Goal: Find specific page/section: Find specific page/section

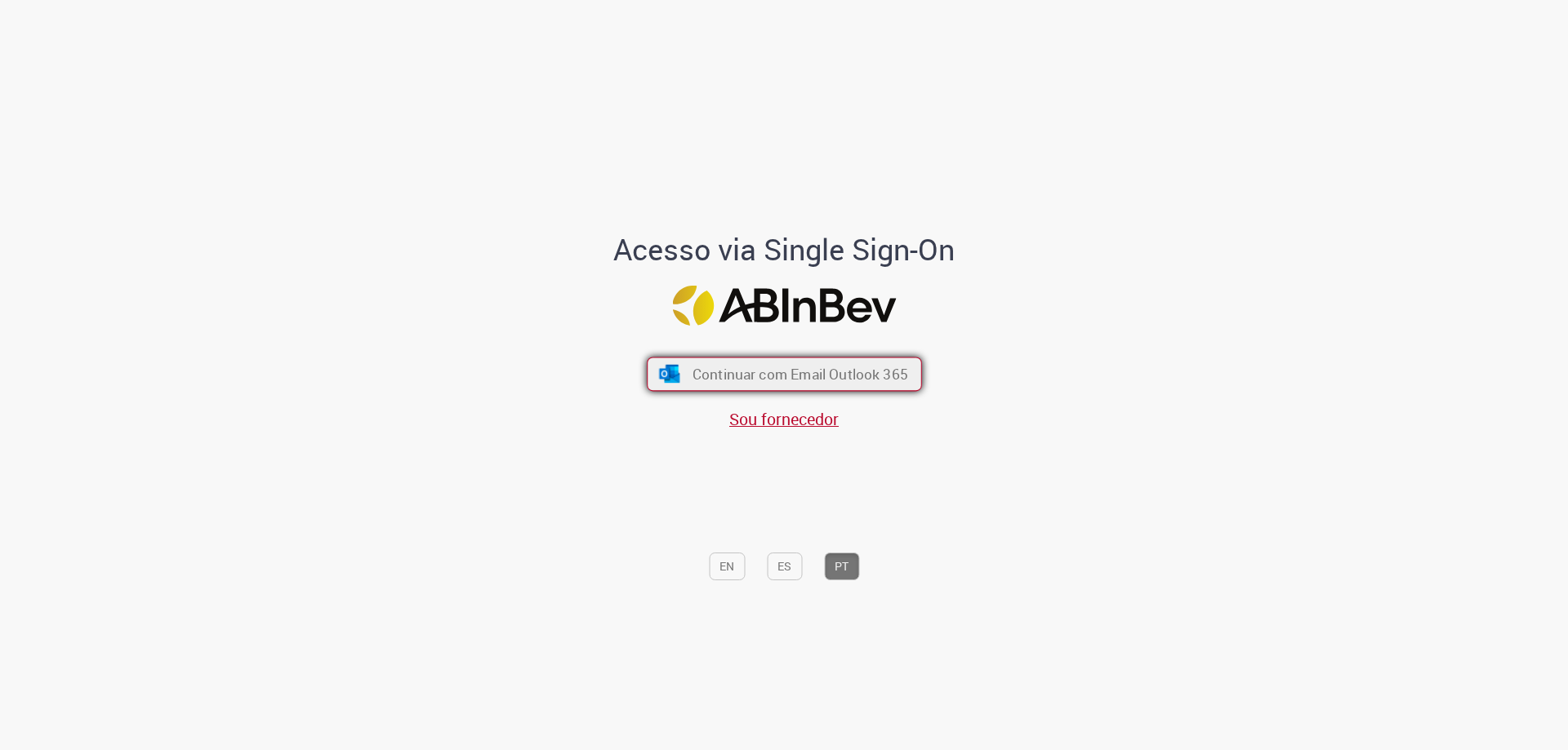
click at [824, 367] on span "Continuar com Email Outlook 365" at bounding box center [800, 374] width 216 height 18
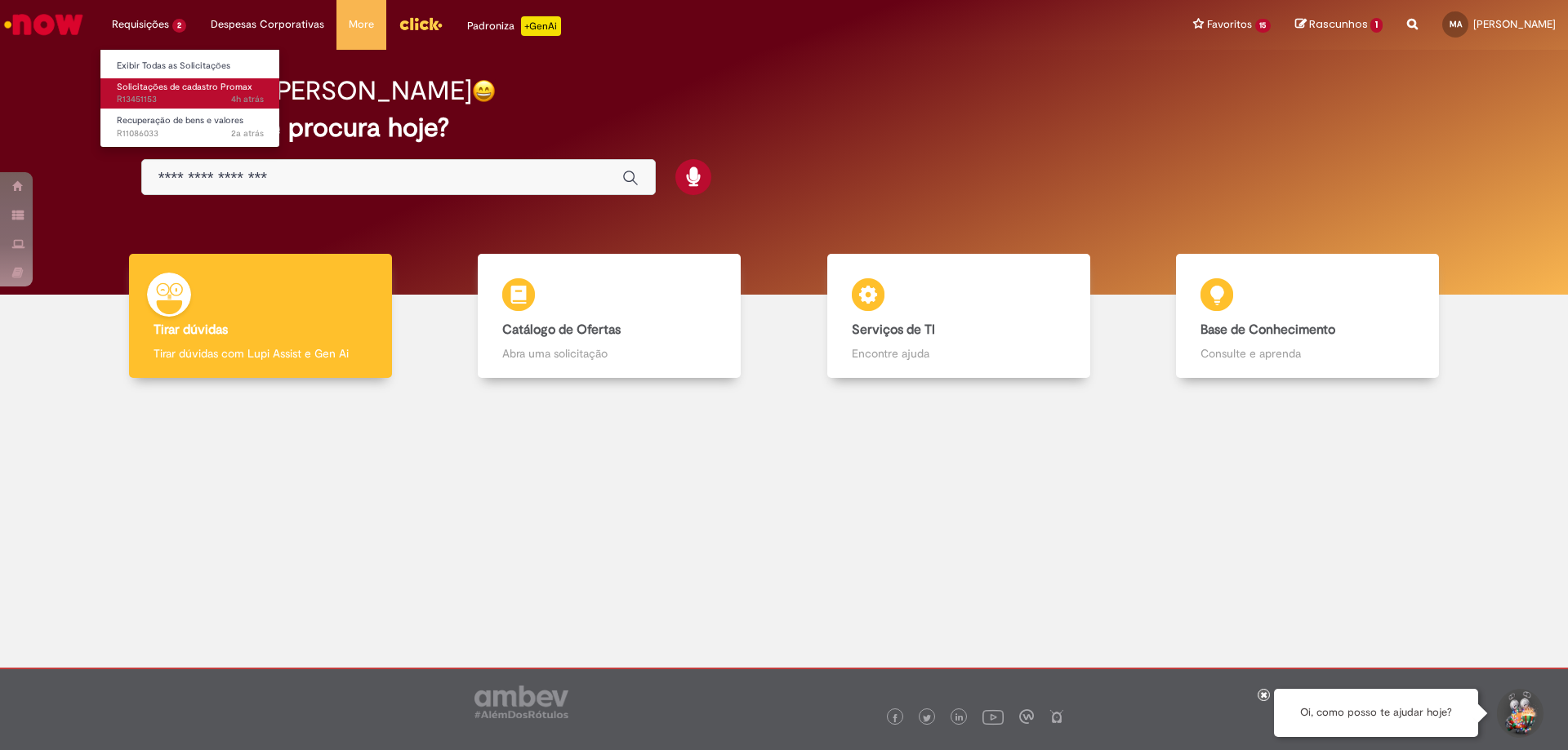
click at [169, 90] on span "Solicitações de cadastro Promax" at bounding box center [184, 87] width 135 height 13
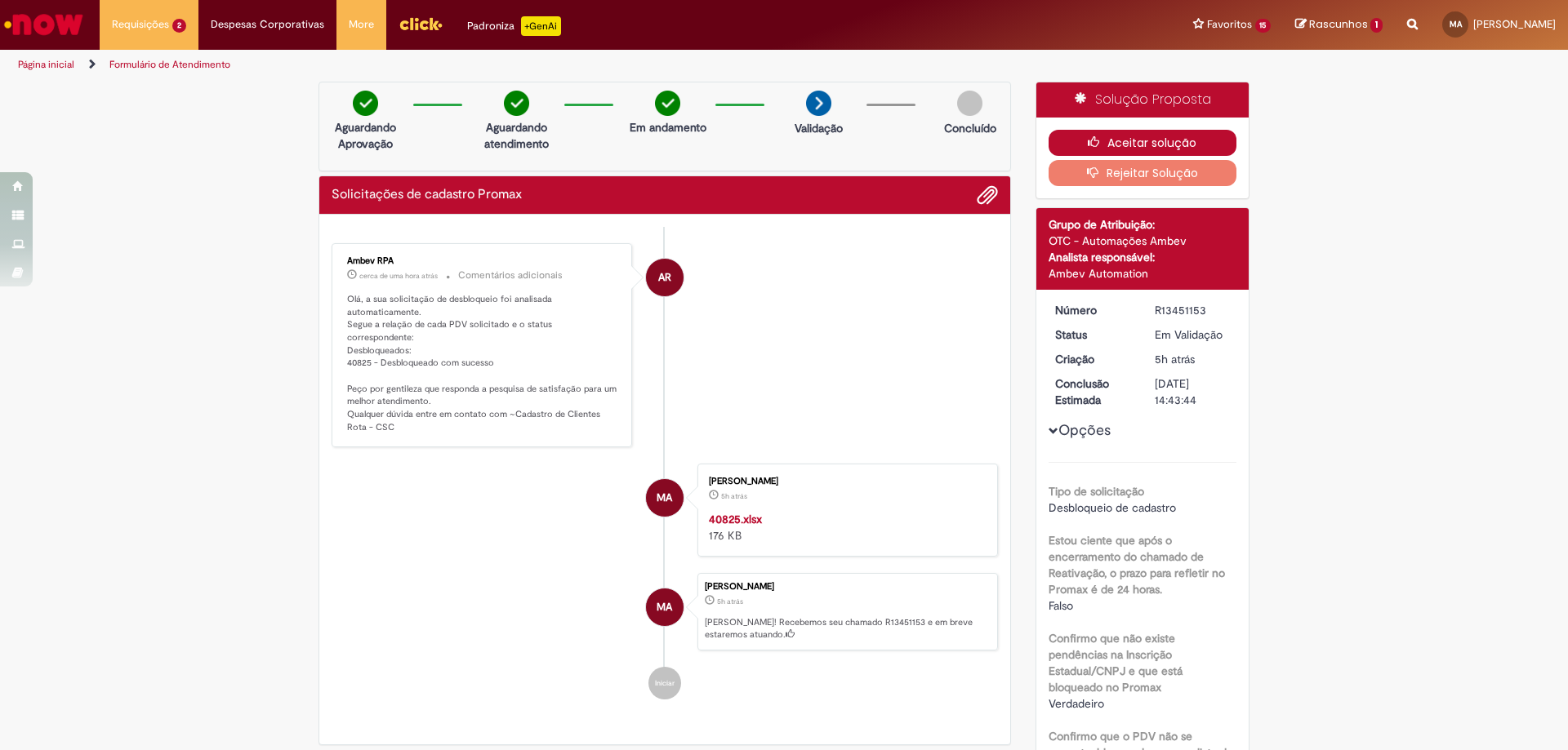
click at [1144, 145] on button "Aceitar solução" at bounding box center [1144, 142] width 189 height 26
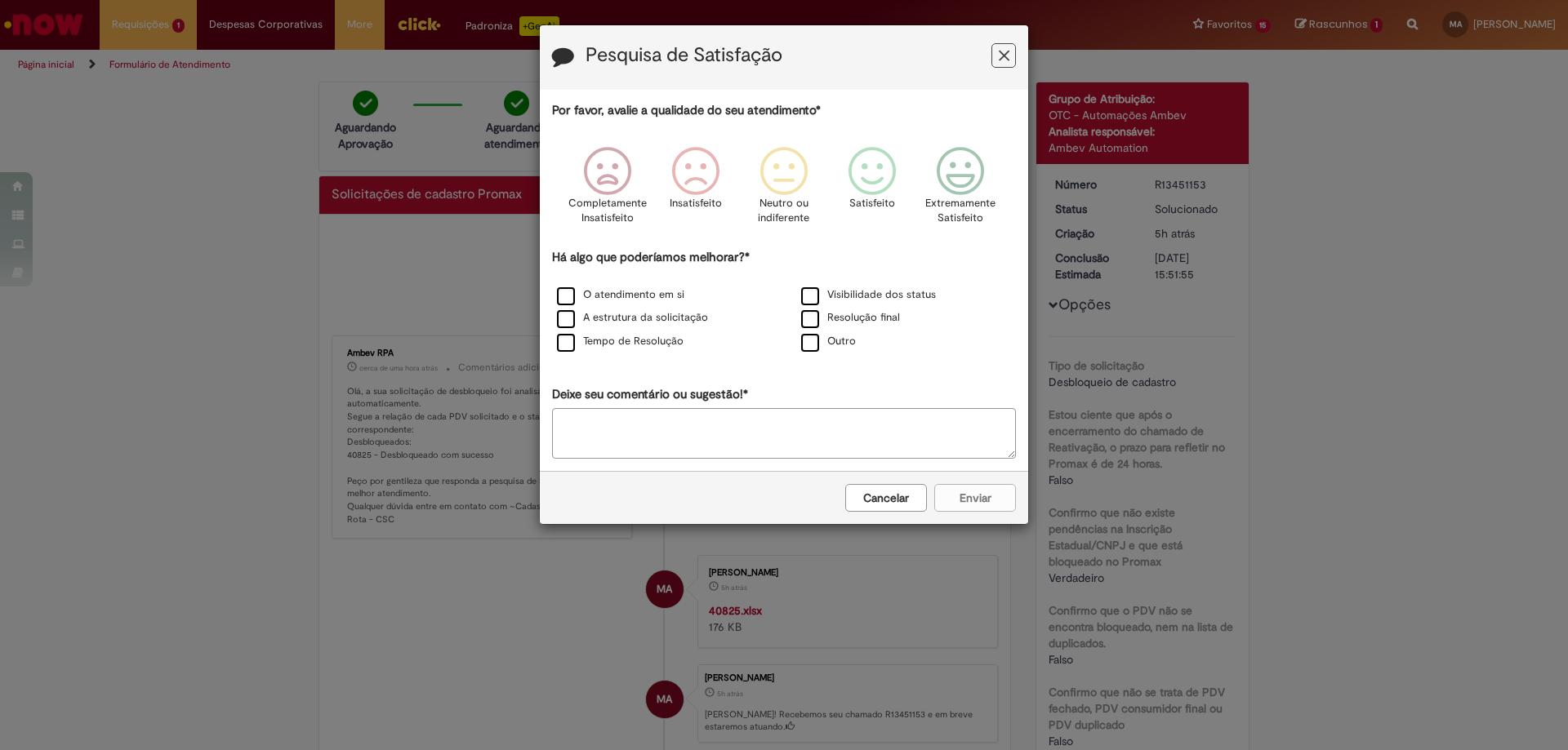
click at [1010, 49] on button "Feedback" at bounding box center [1003, 54] width 24 height 24
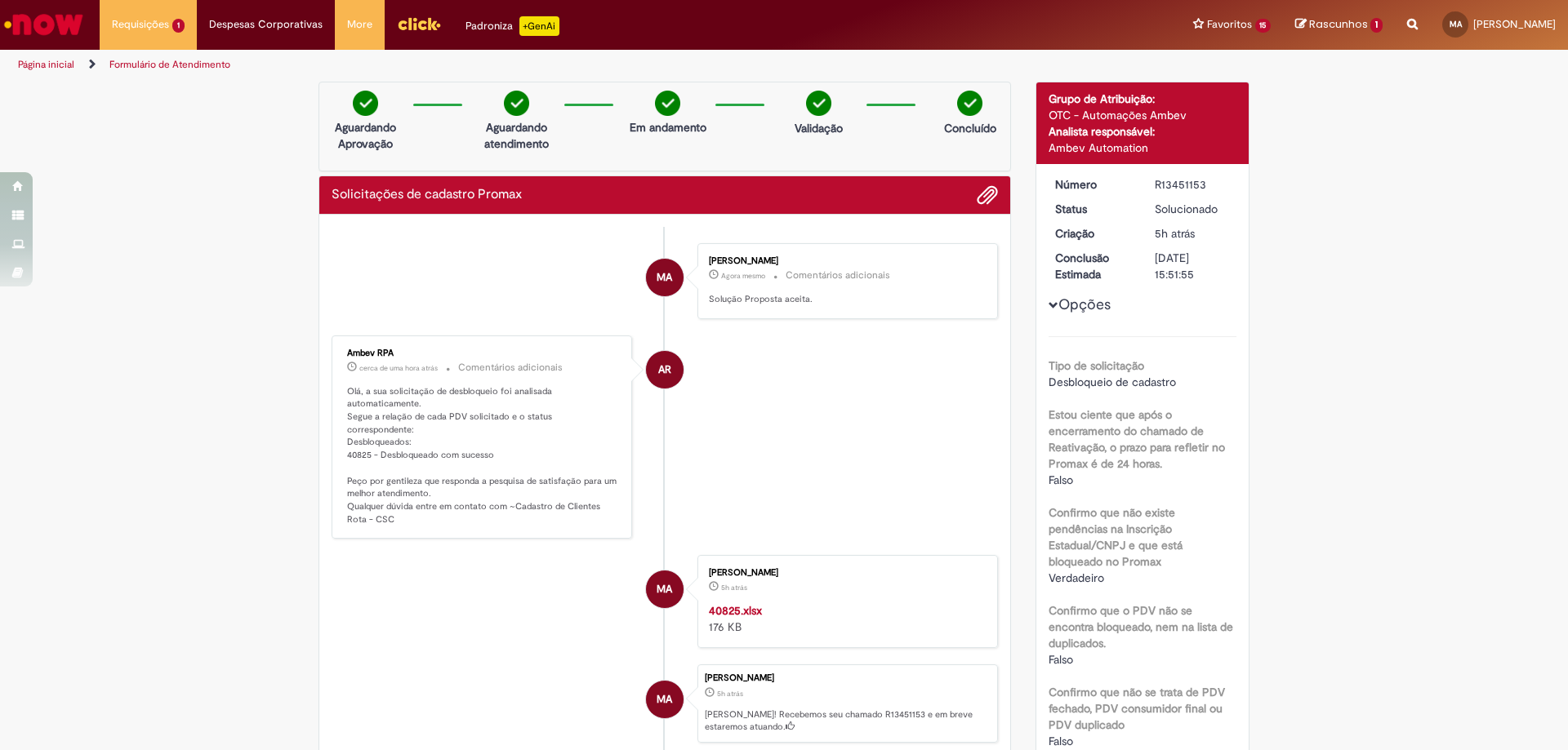
click at [73, 7] on link "Ir para a Homepage" at bounding box center [44, 24] width 88 height 49
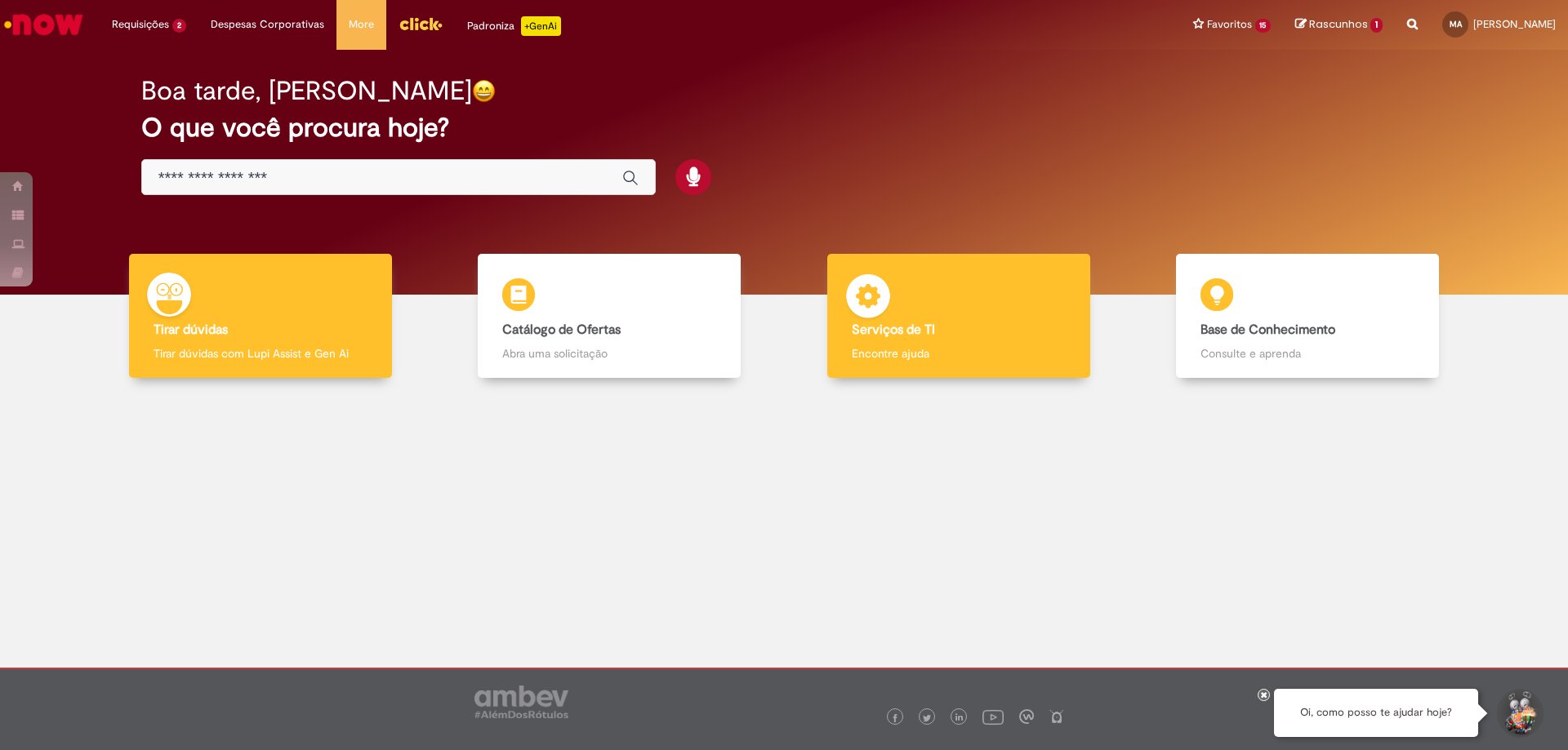
click at [872, 315] on img at bounding box center [868, 299] width 49 height 49
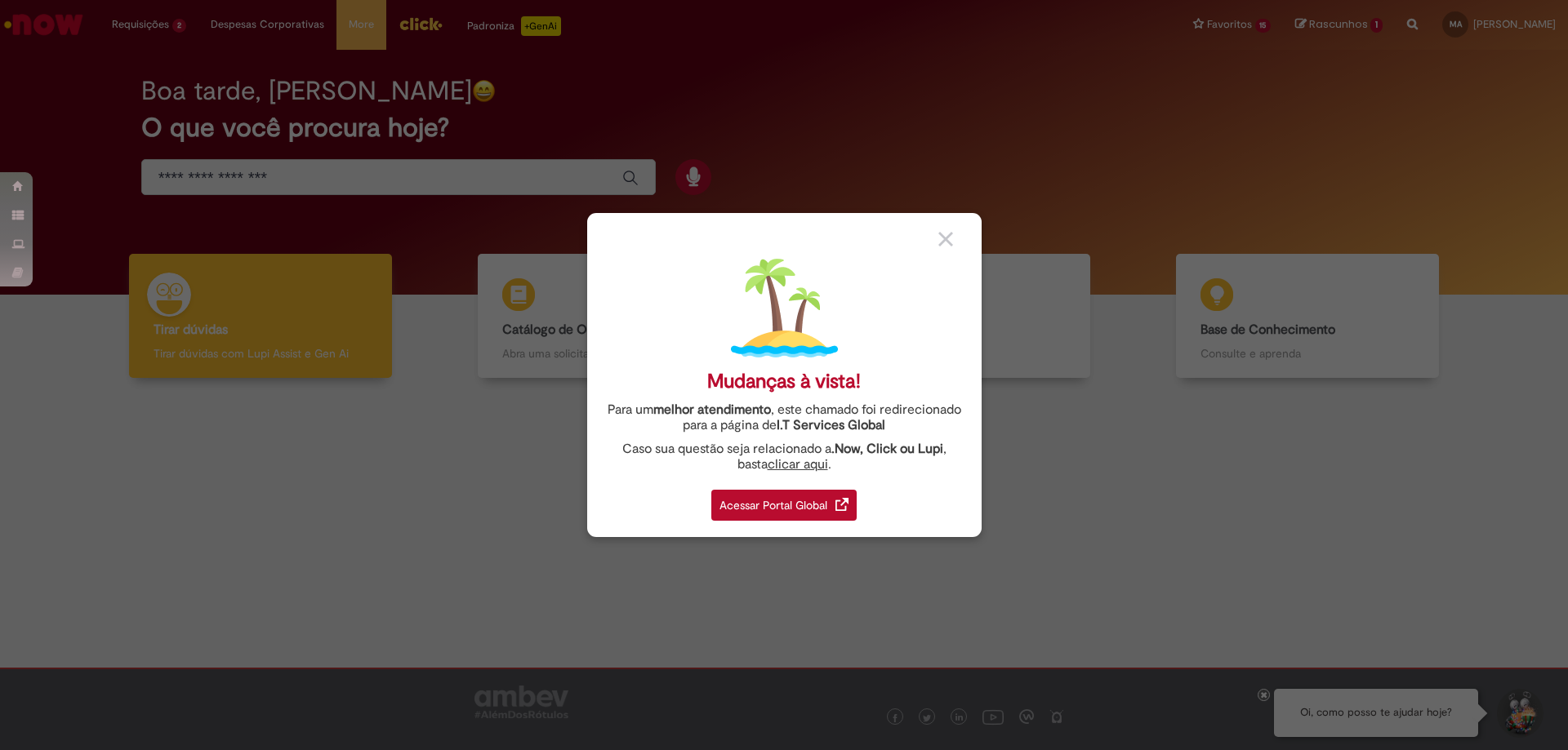
click at [820, 504] on div "Acessar Portal Global" at bounding box center [784, 506] width 145 height 31
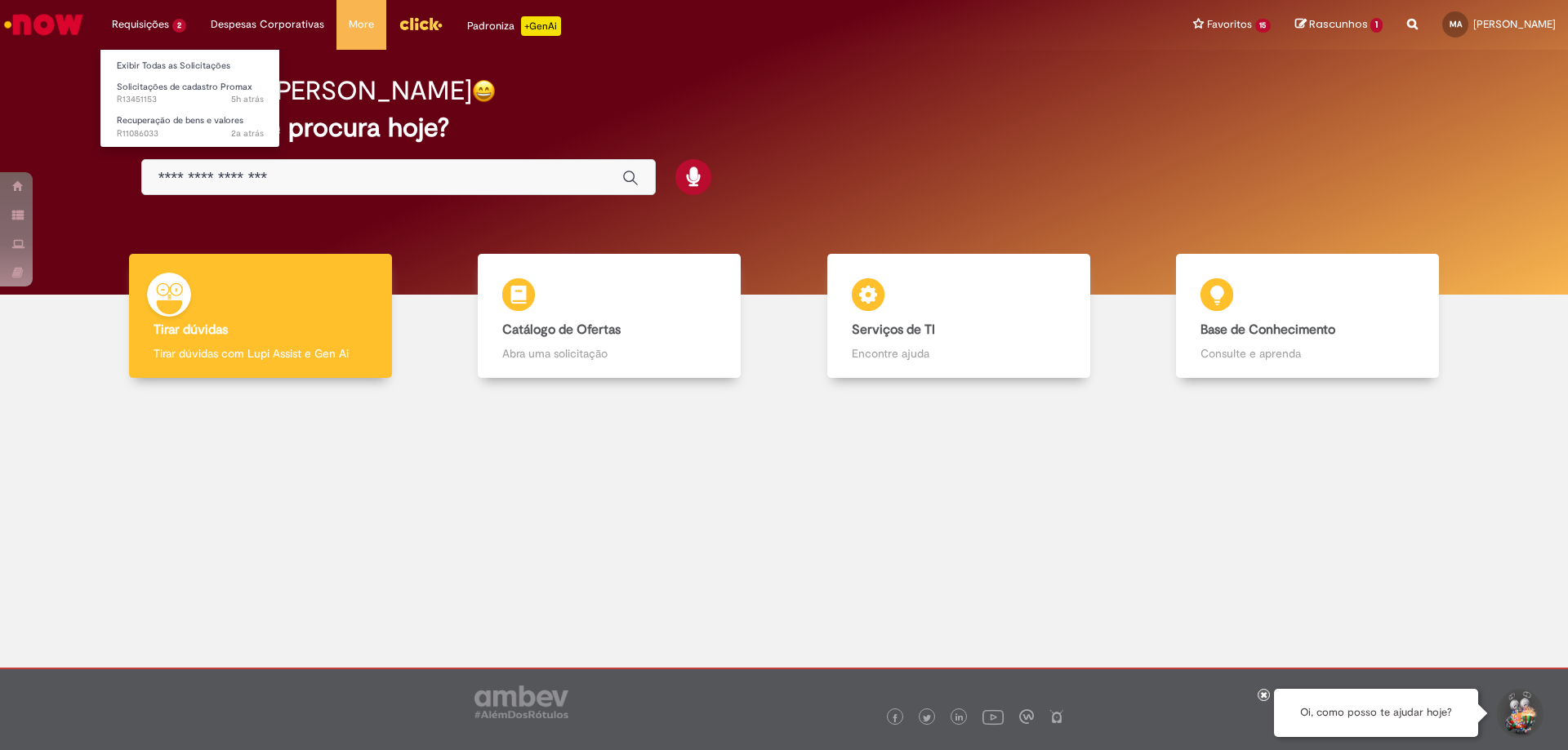
click at [168, 20] on li "Requisições 2 Exibir Todas as Solicitações Solicitações de cadastro Promax 5h a…" at bounding box center [149, 24] width 99 height 49
click at [165, 87] on span "Solicitações de cadastro Promax" at bounding box center [184, 87] width 135 height 13
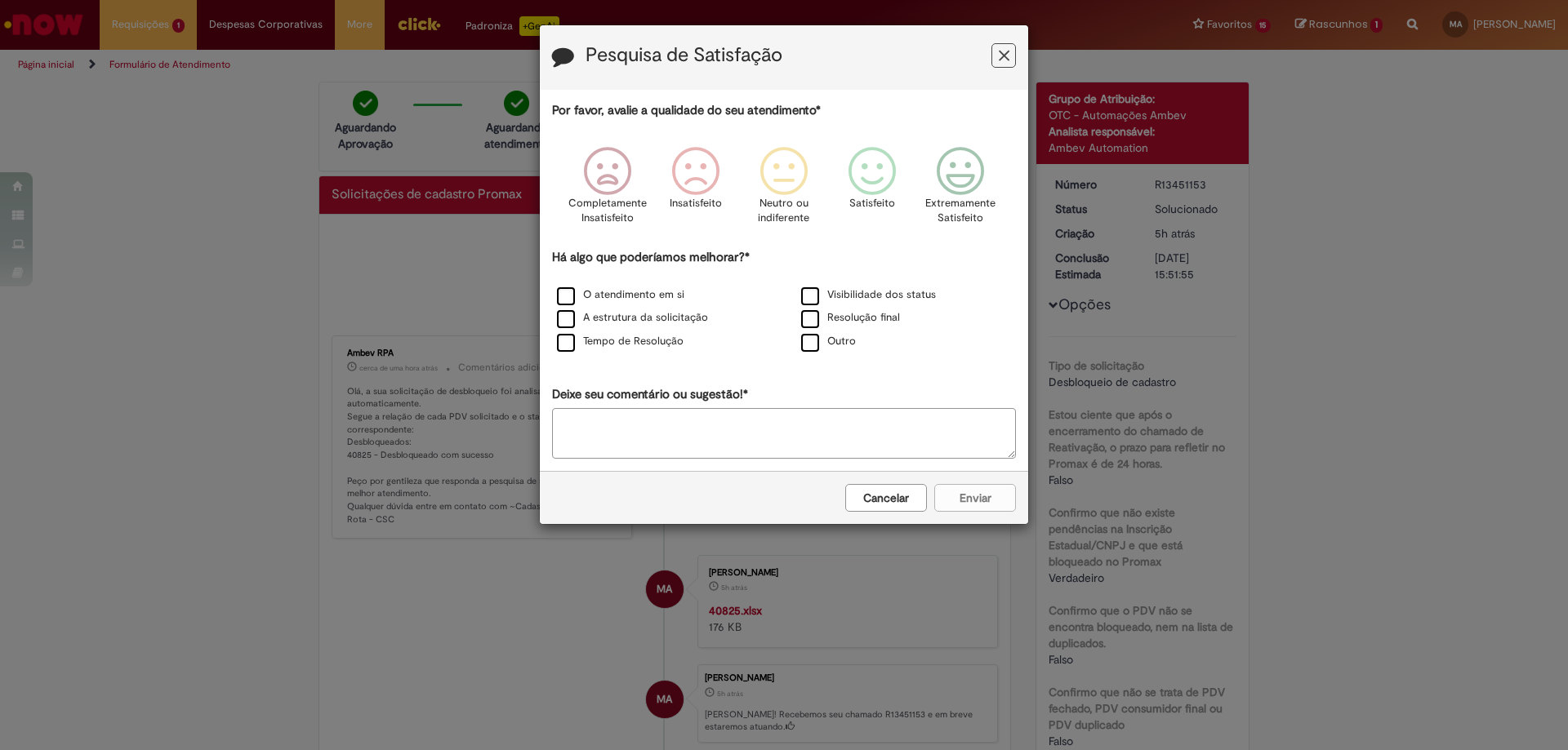
click at [1003, 54] on icon "Feedback" at bounding box center [1003, 56] width 11 height 18
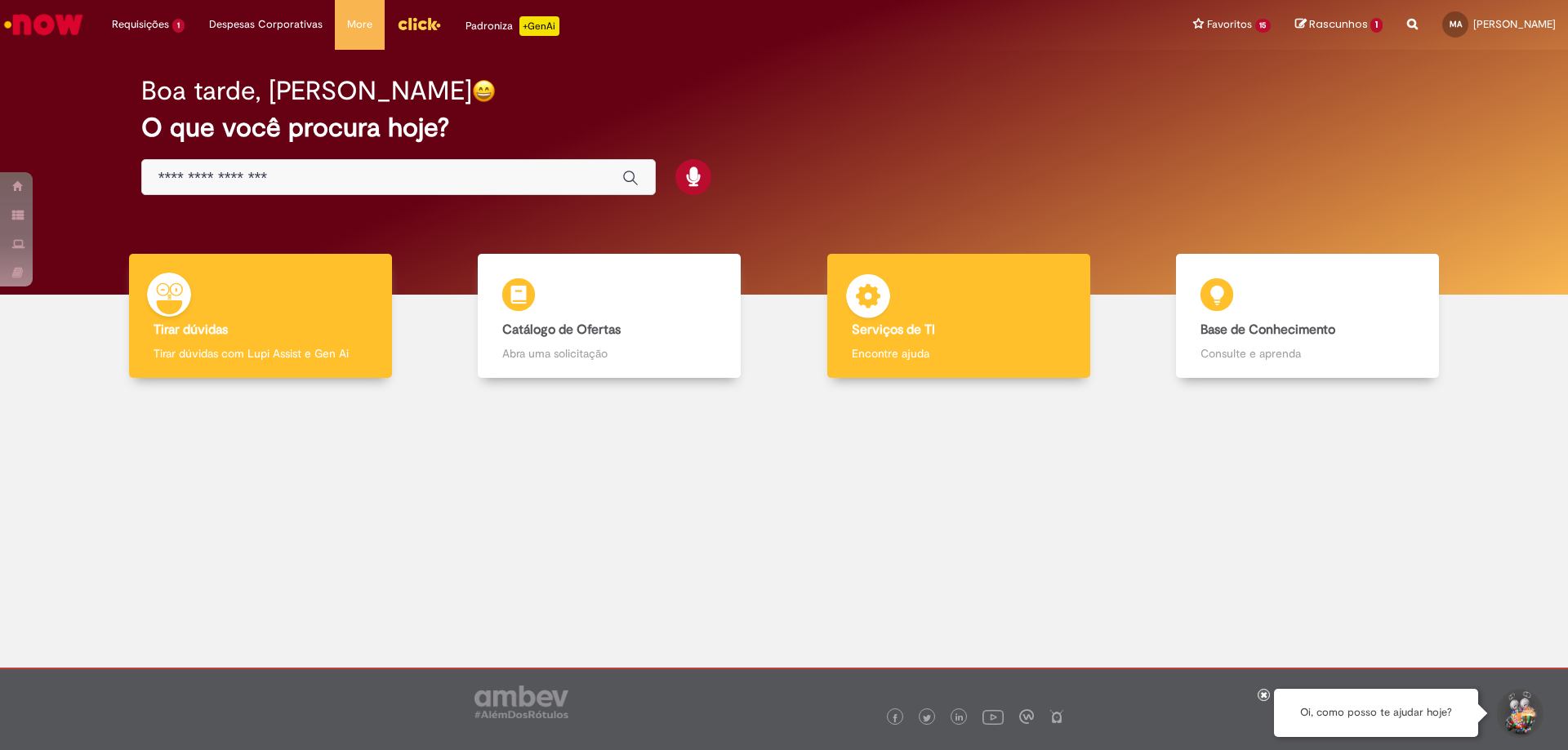
click at [1003, 323] on h4 "Serviços de TI" at bounding box center [959, 330] width 214 height 15
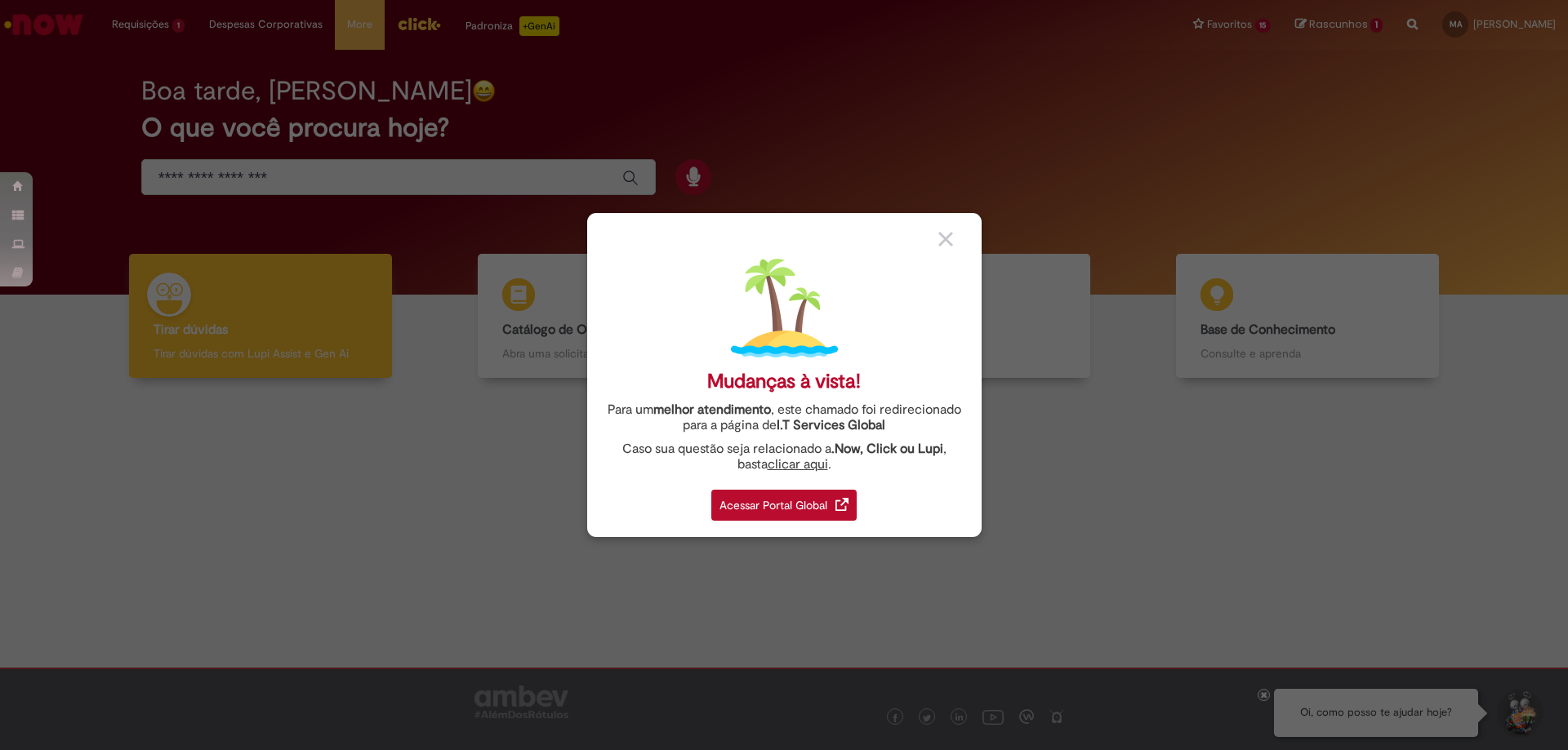
click at [800, 507] on div "Acessar Portal Global" at bounding box center [784, 506] width 145 height 31
